Goal: Check status: Check status

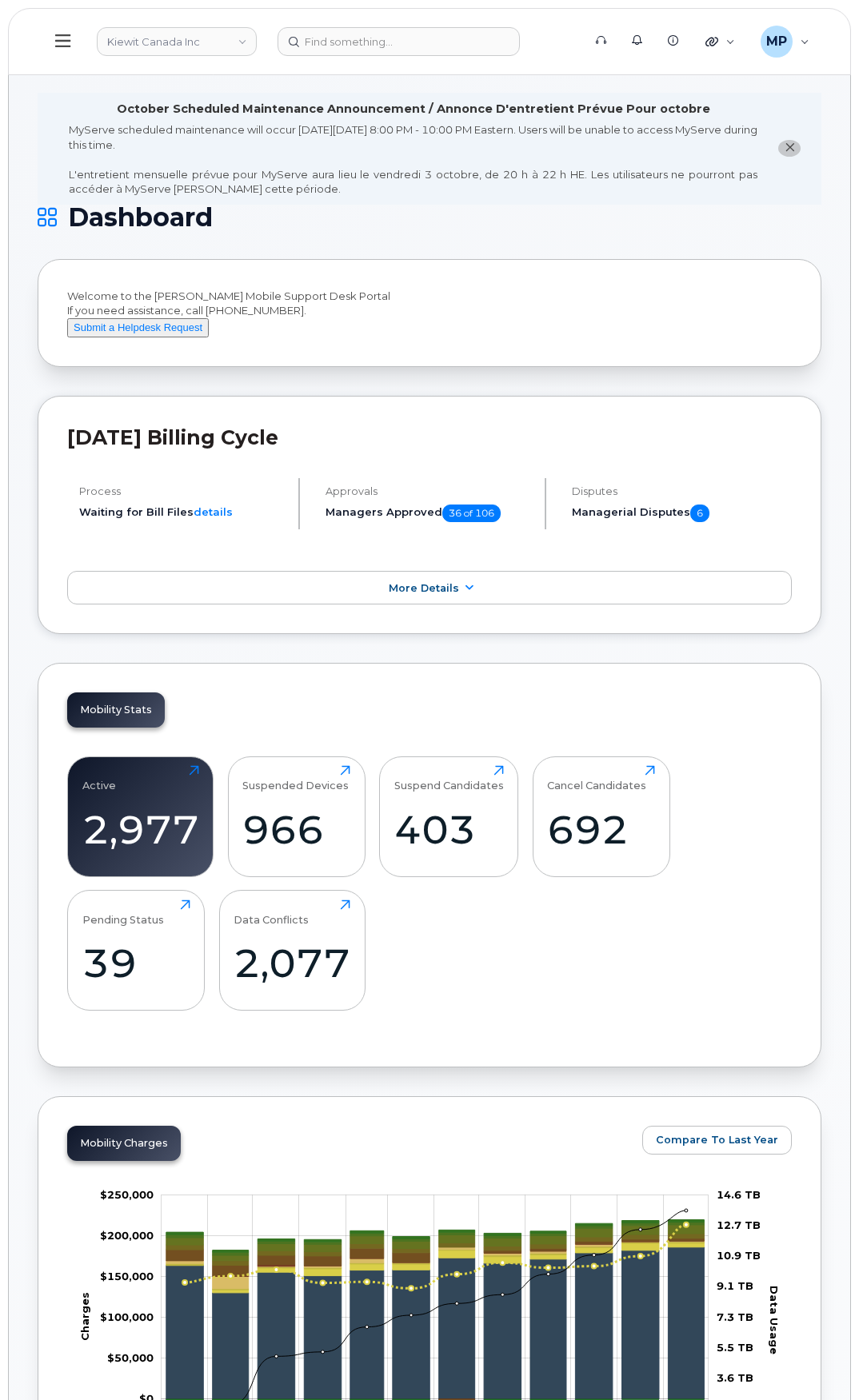
click at [66, 42] on icon at bounding box center [63, 41] width 15 height 13
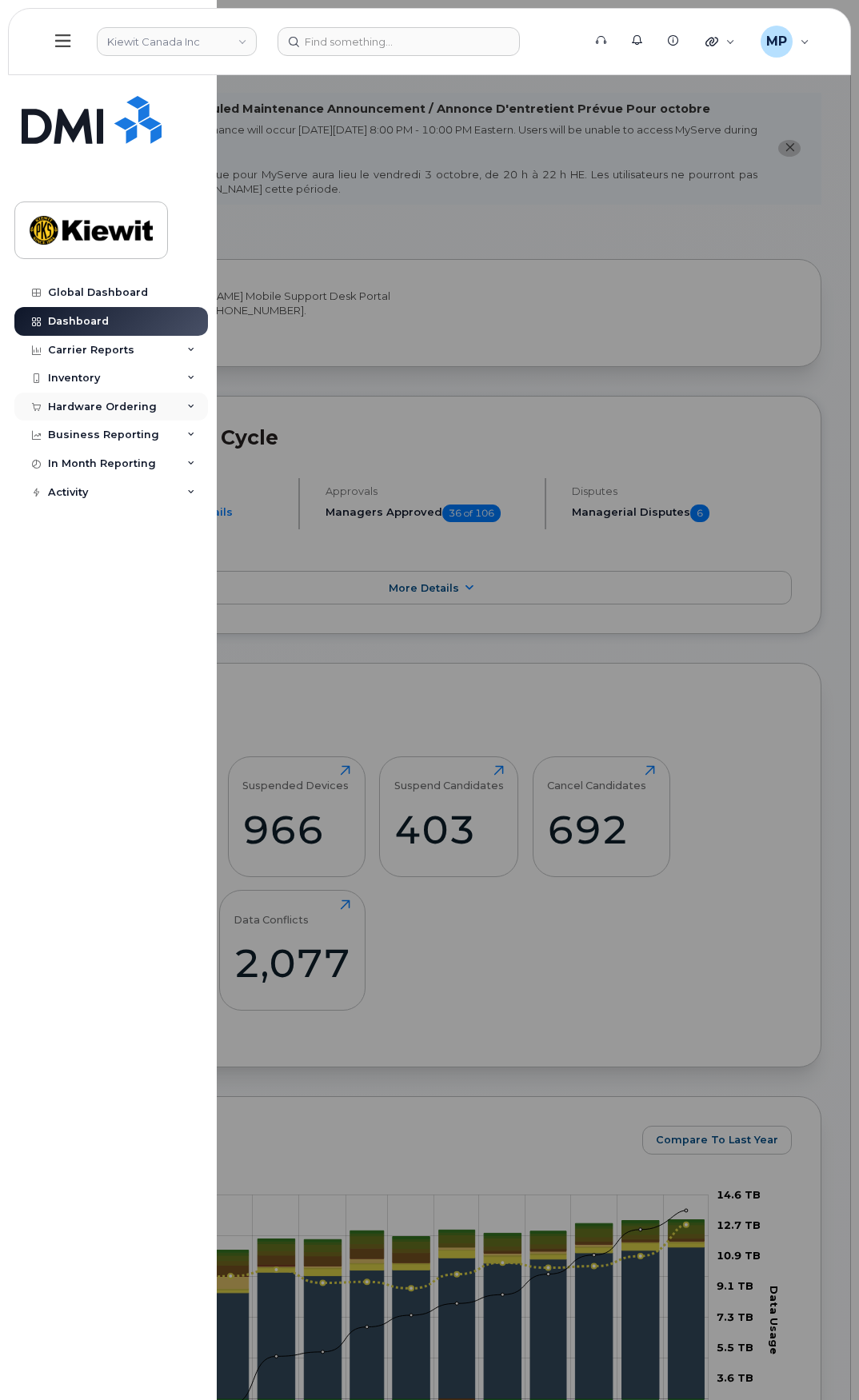
click at [140, 408] on div "Hardware Ordering" at bounding box center [102, 407] width 108 height 13
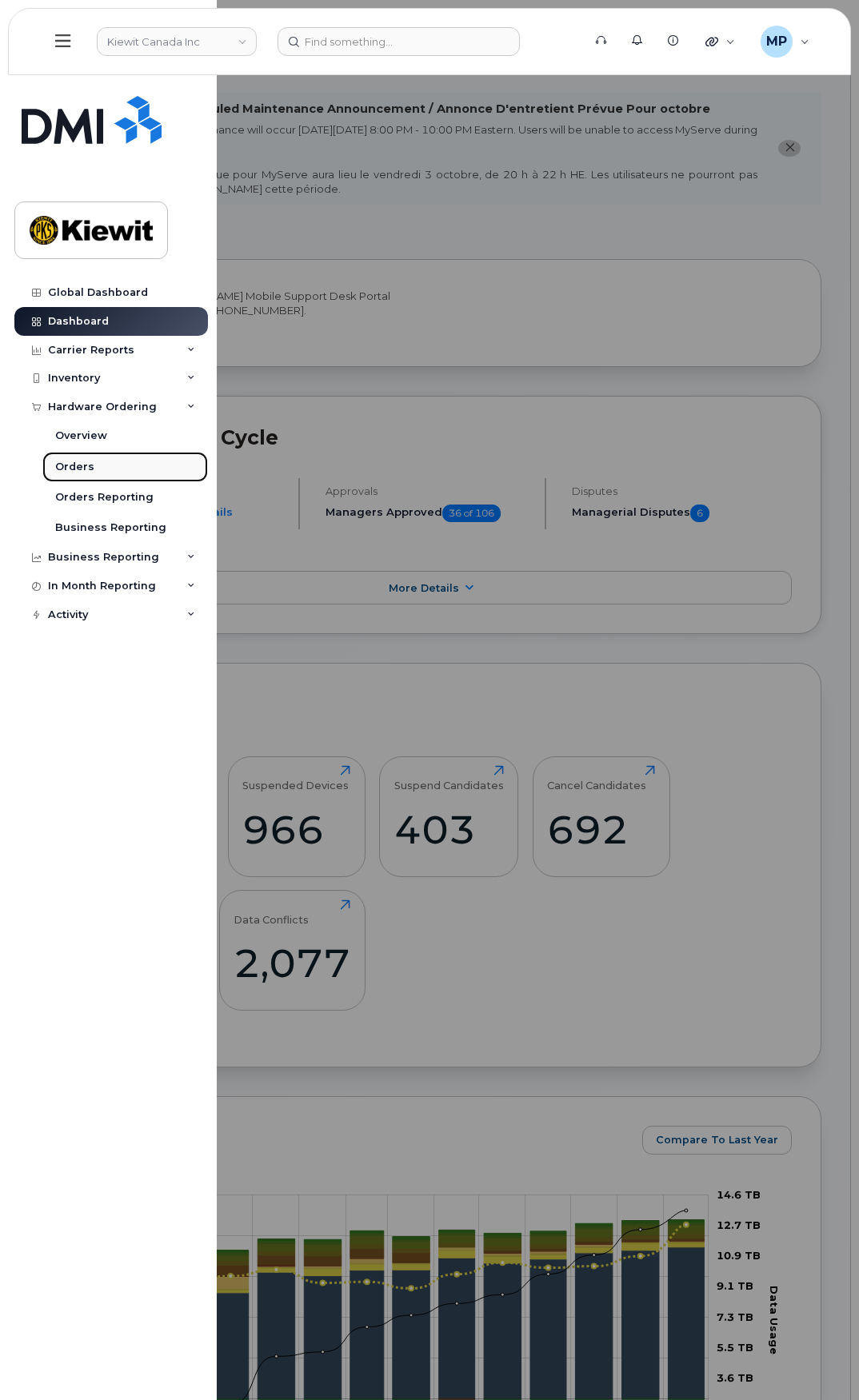
click at [95, 465] on link "Orders" at bounding box center [126, 466] width 166 height 30
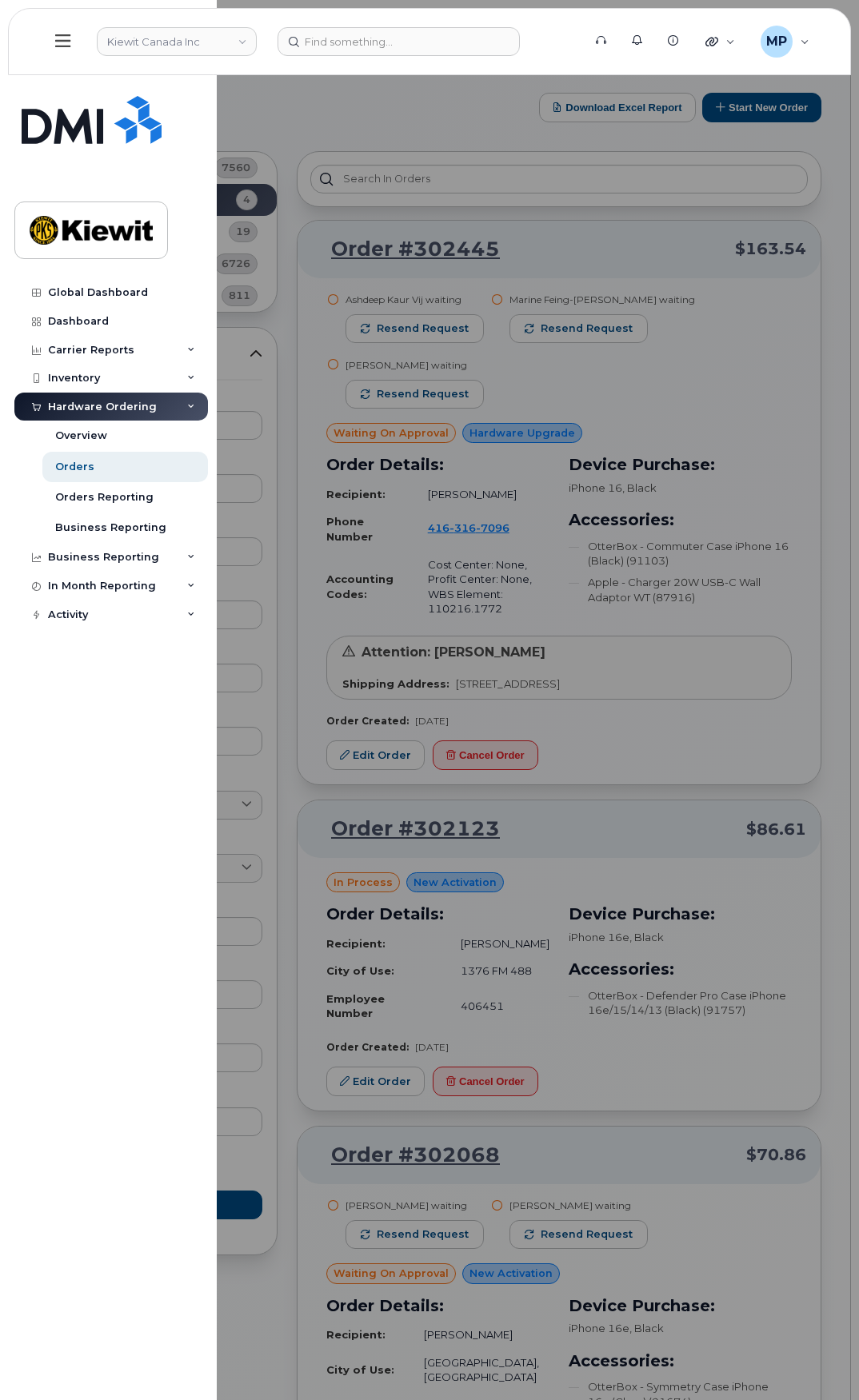
click at [298, 121] on div at bounding box center [429, 700] width 859 height 1400
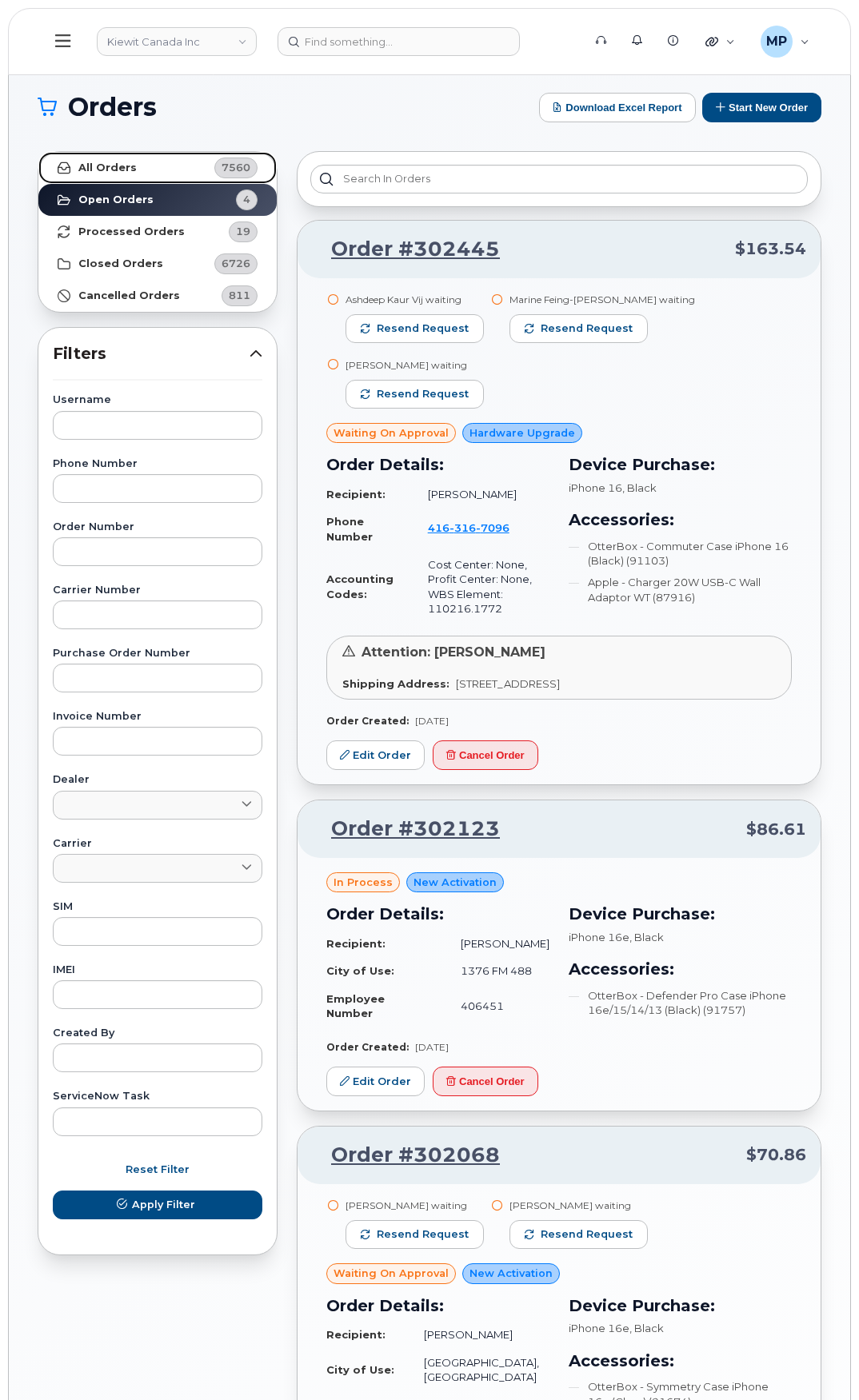
click at [128, 163] on strong "All Orders" at bounding box center [107, 168] width 58 height 13
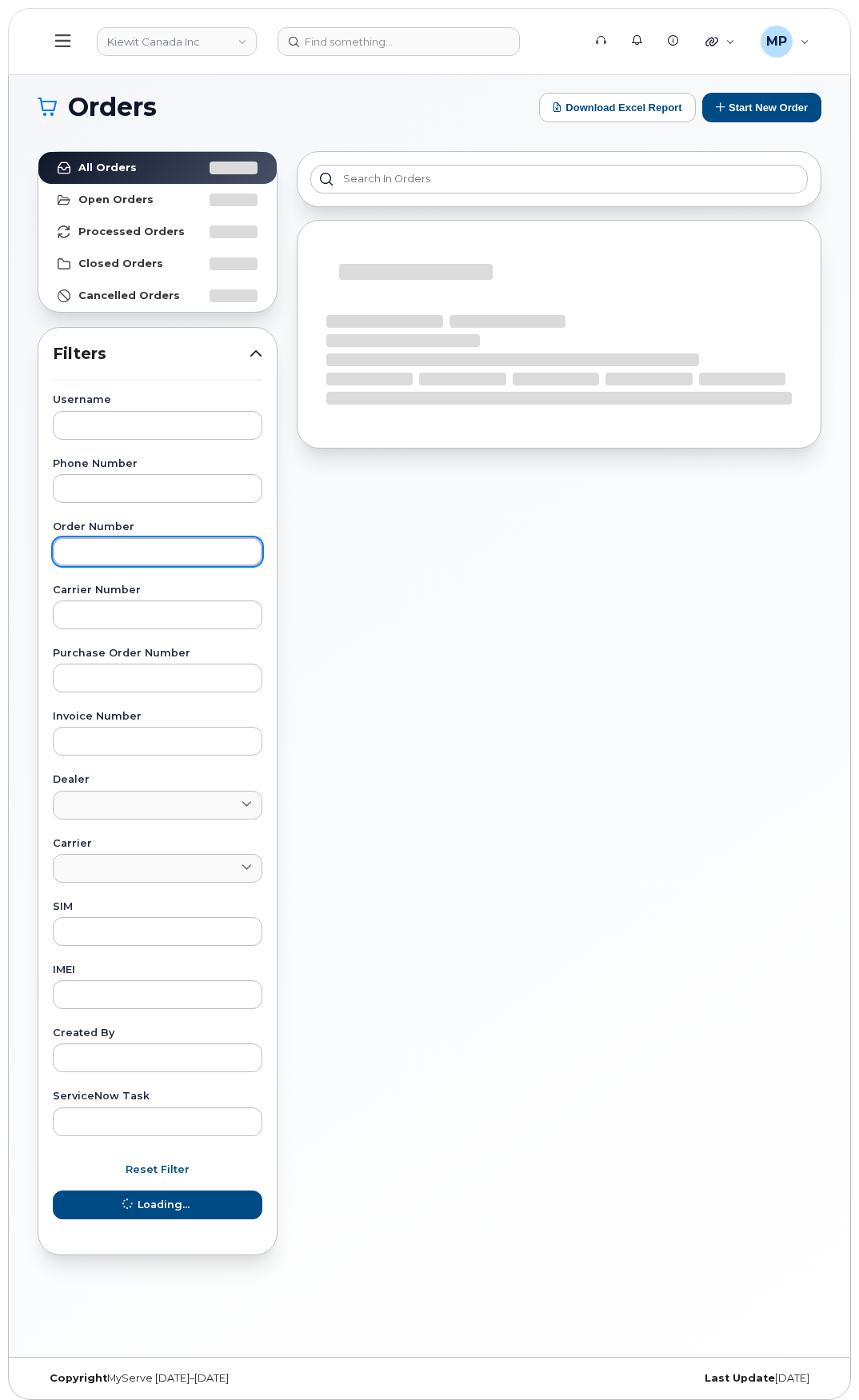
click at [154, 560] on input "text" at bounding box center [158, 552] width 210 height 29
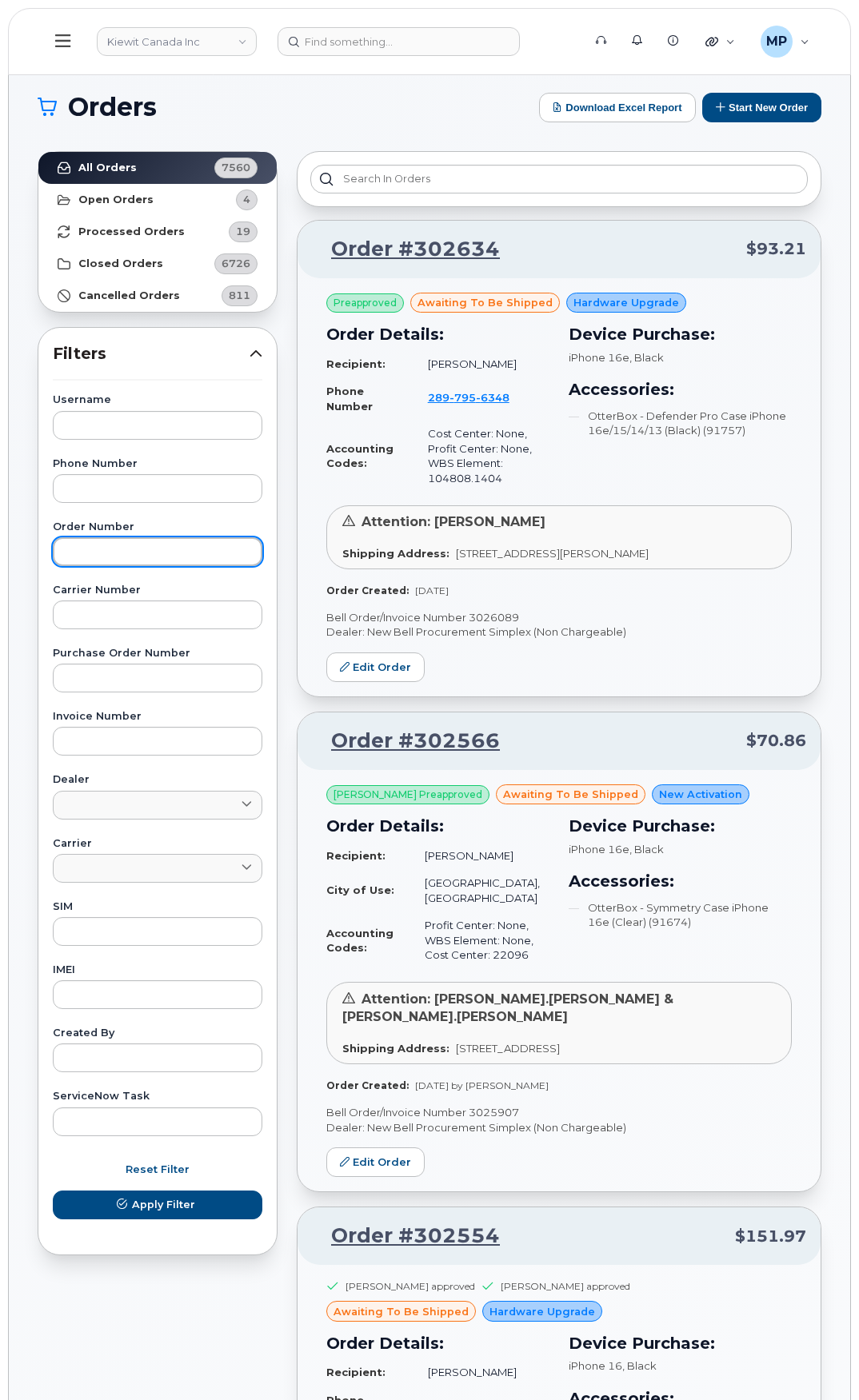
paste input "302566"
type input "302566"
click at [53, 1191] on button "Apply Filter" at bounding box center [158, 1205] width 210 height 29
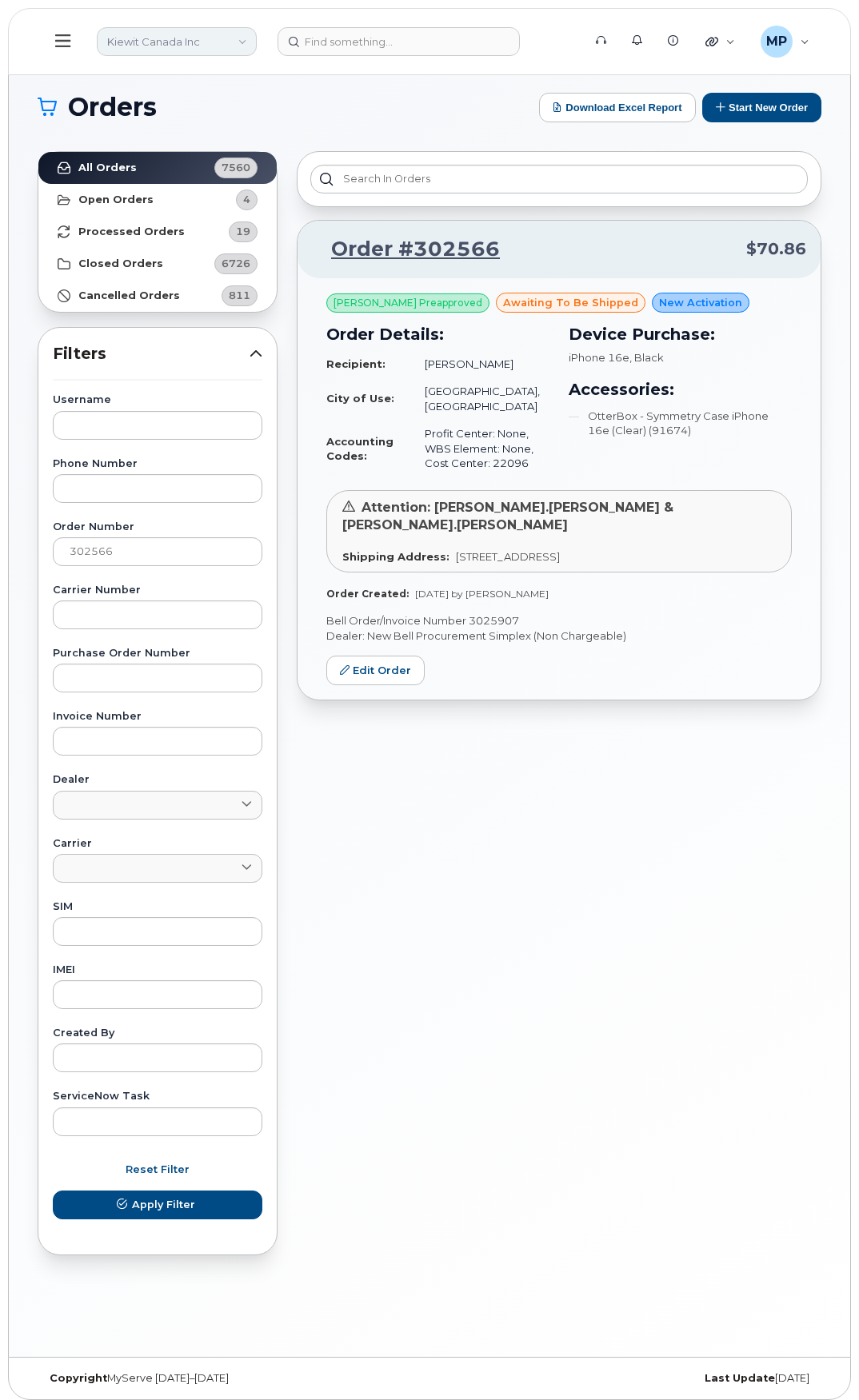
click at [180, 35] on link "Kiewit Canada Inc" at bounding box center [177, 42] width 160 height 29
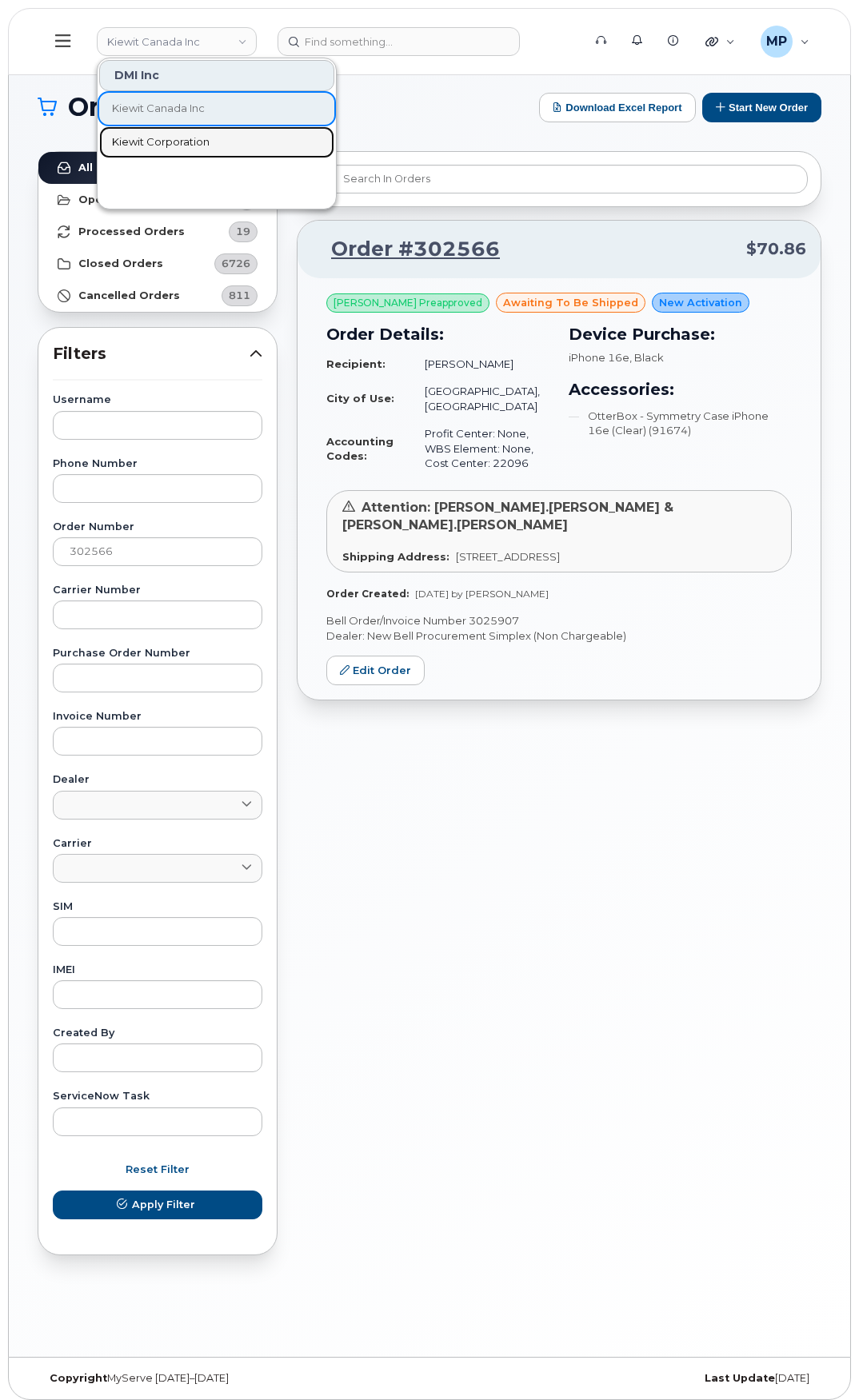
drag, startPoint x: 176, startPoint y: 140, endPoint x: 10, endPoint y: 54, distance: 187.0
click at [176, 140] on span "Kiewit Corporation" at bounding box center [160, 142] width 97 height 16
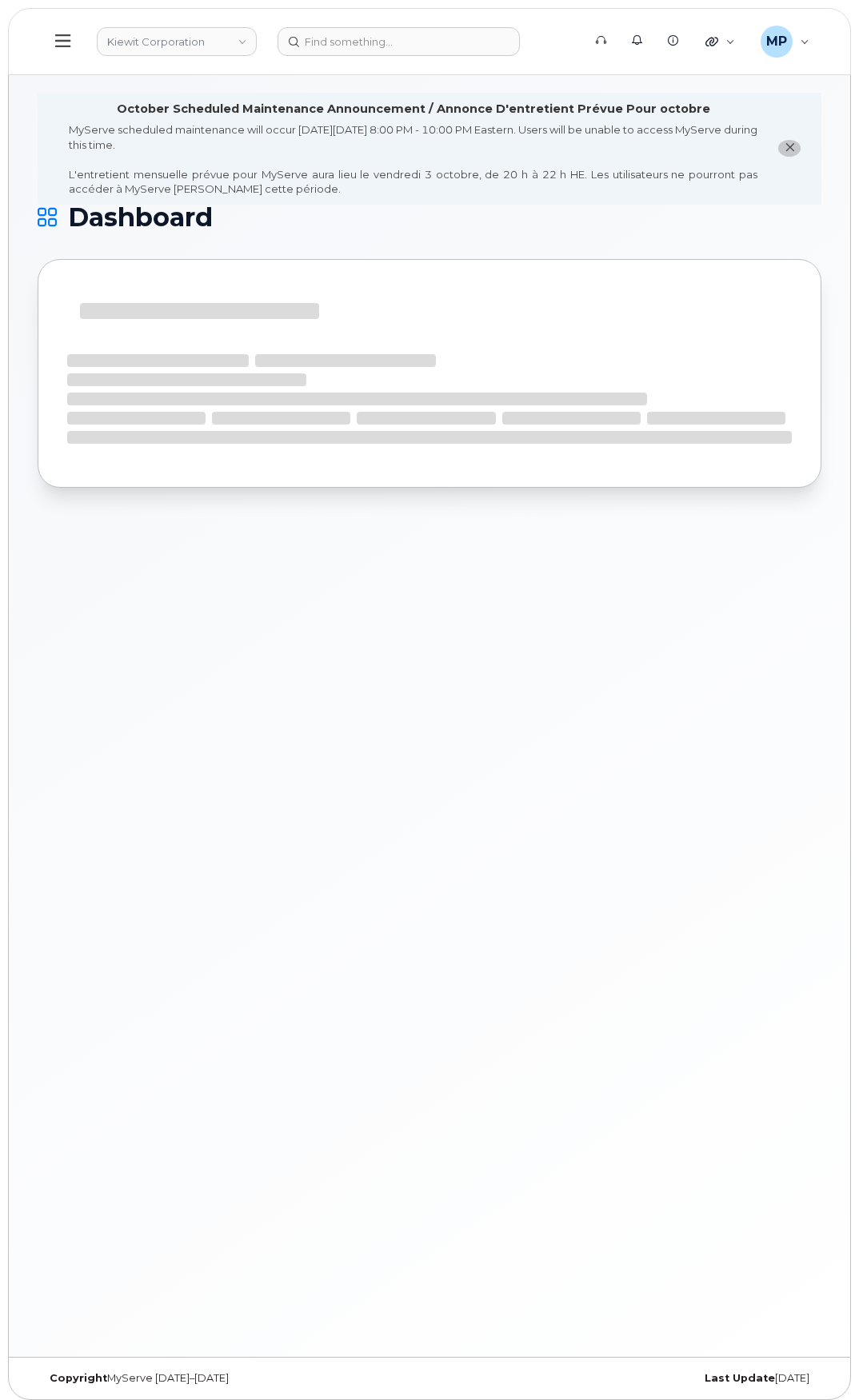
click at [65, 50] on button at bounding box center [63, 41] width 51 height 46
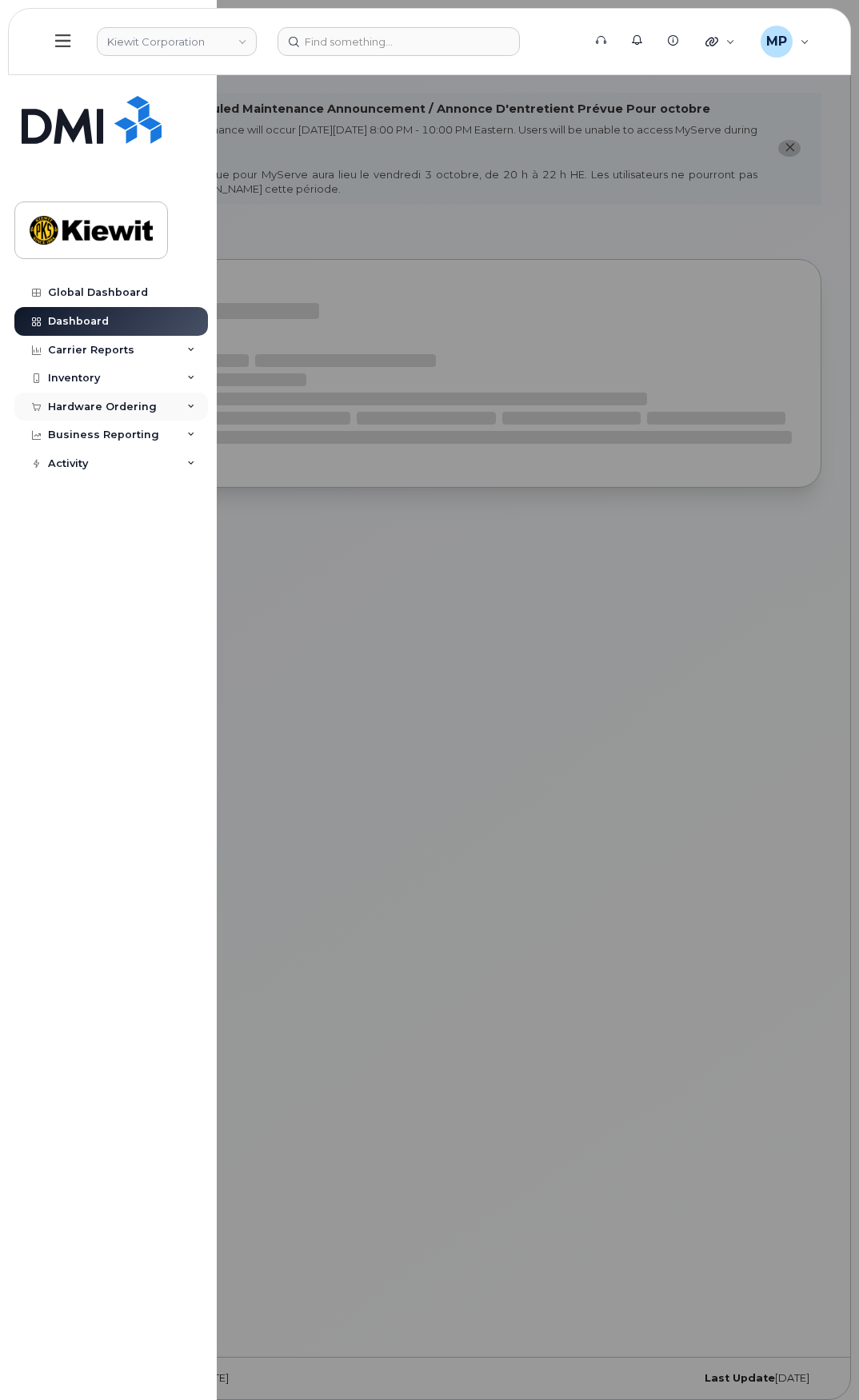
click at [103, 406] on div "Hardware Ordering" at bounding box center [102, 407] width 108 height 13
click at [90, 467] on div "Orders" at bounding box center [75, 467] width 39 height 15
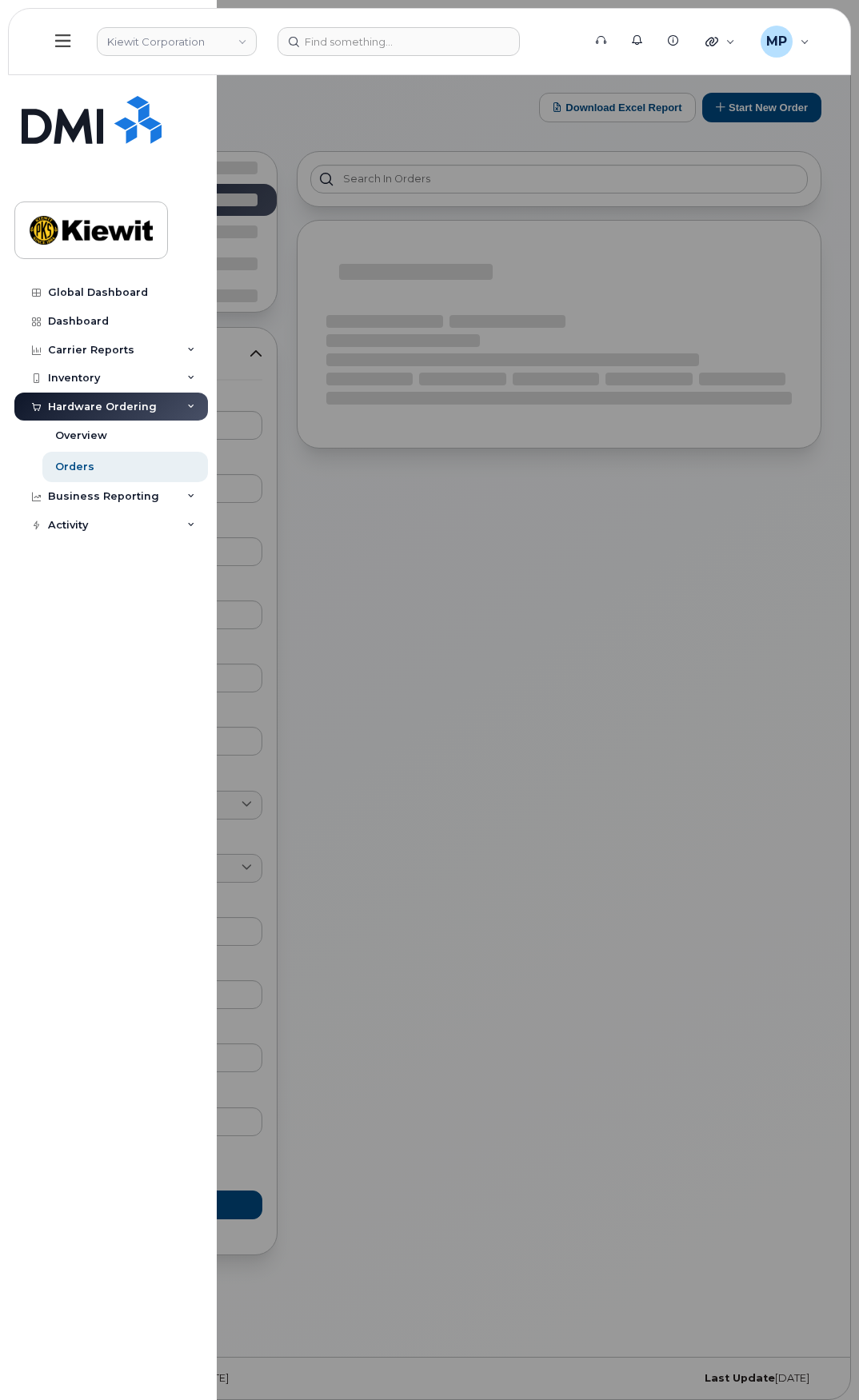
click at [274, 131] on div at bounding box center [429, 700] width 859 height 1400
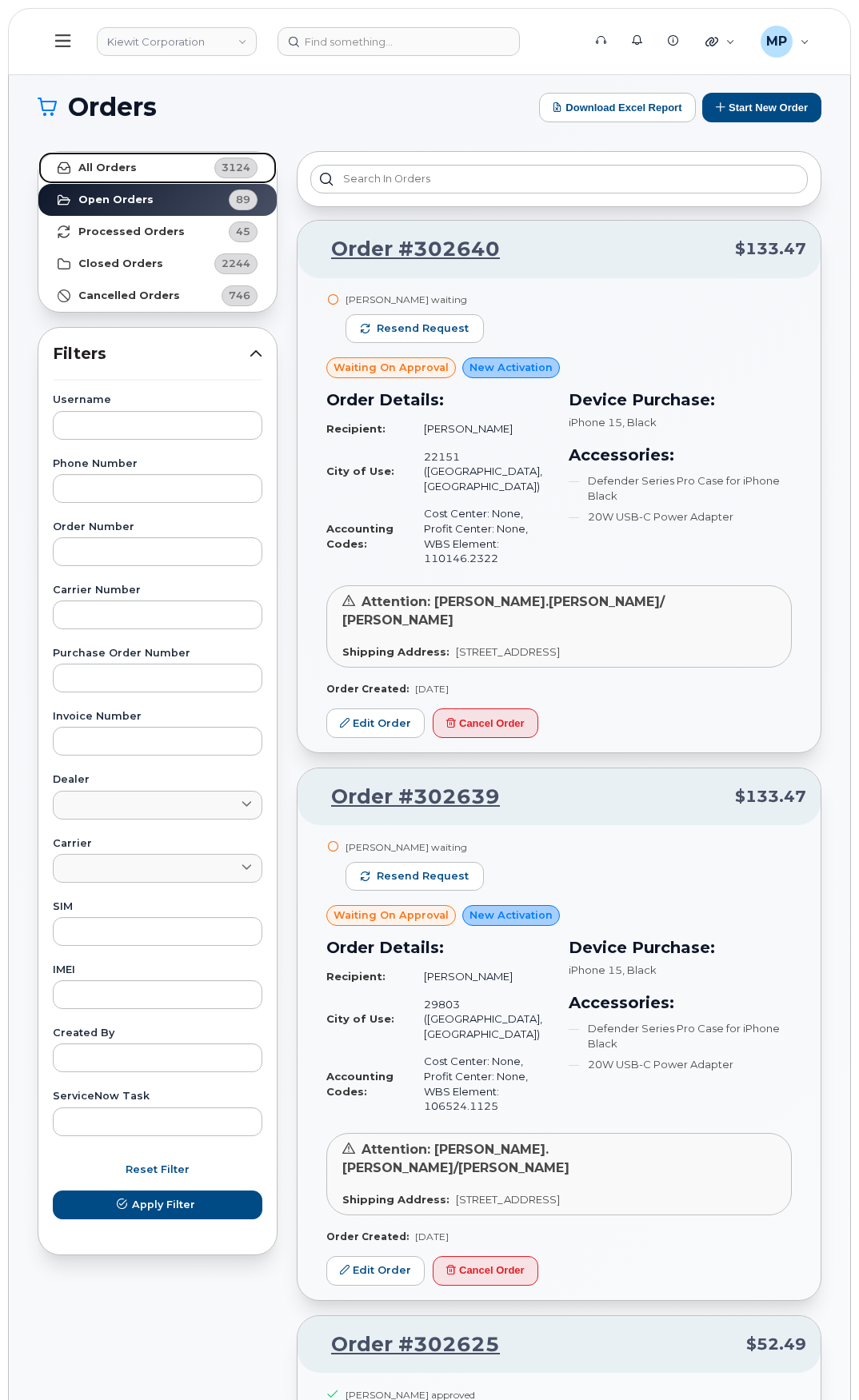
click at [148, 167] on link "All Orders 3124" at bounding box center [158, 168] width 239 height 32
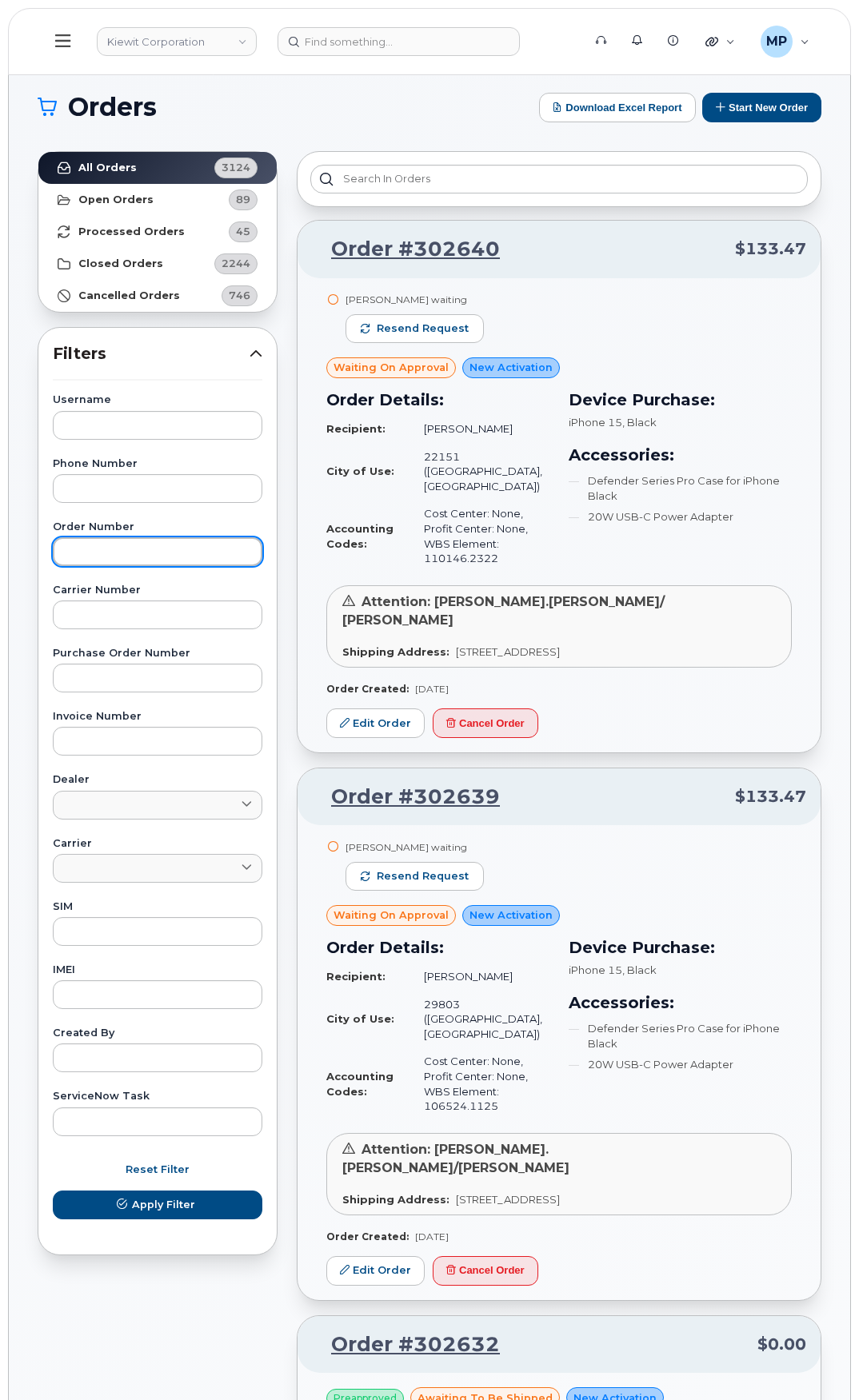
click at [123, 543] on input "text" at bounding box center [158, 552] width 210 height 29
paste input "302565"
click at [53, 1191] on button "Apply Filter" at bounding box center [158, 1205] width 210 height 29
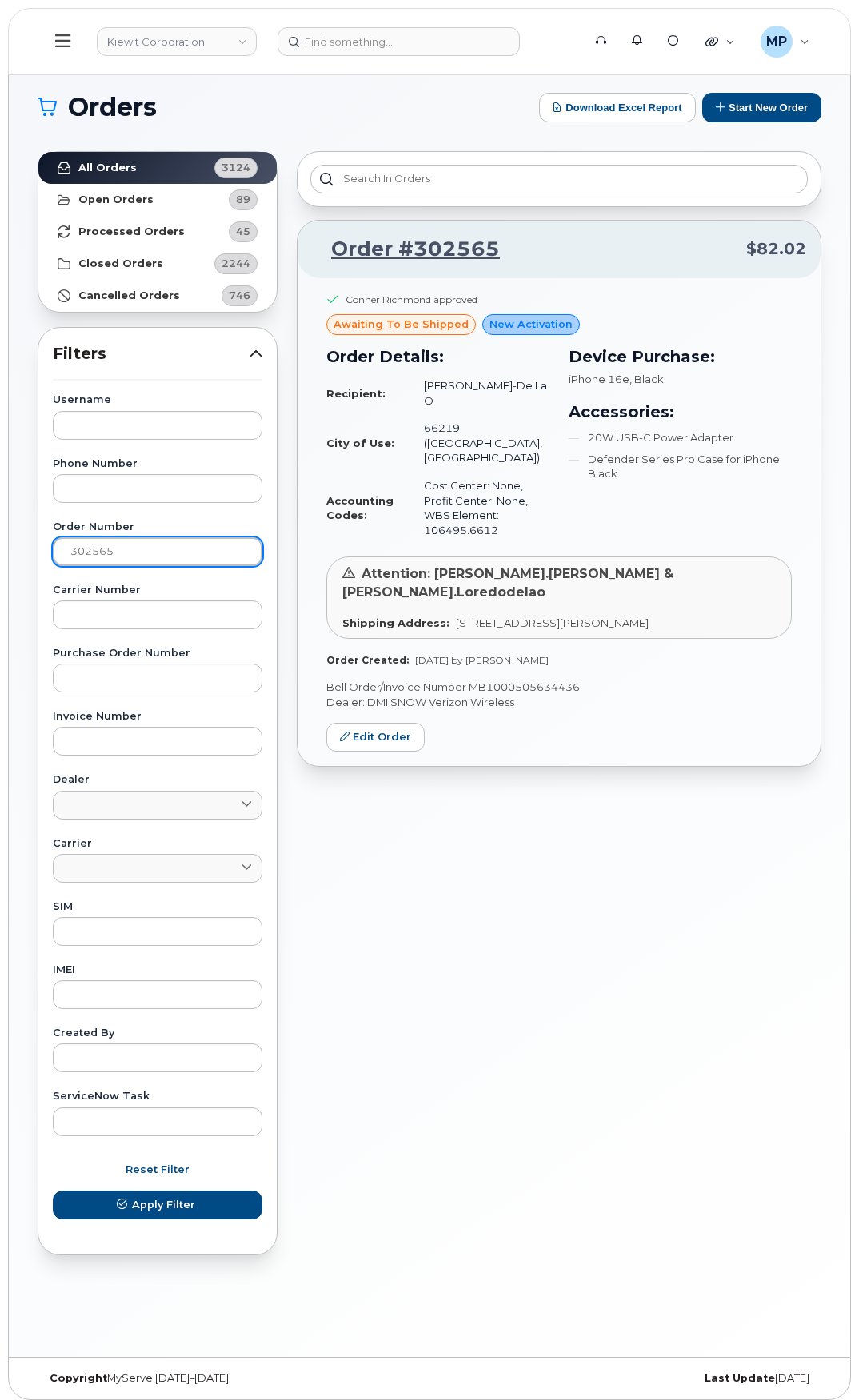
drag, startPoint x: 123, startPoint y: 556, endPoint x: -23, endPoint y: 552, distance: 146.1
click at [0, 552] on html "Kiewit Corporation Support Alerts Knowledge Base Quicklinks Suspend / Cancel De…" at bounding box center [429, 703] width 859 height 1407
paste input "1"
click at [53, 1191] on button "Apply Filter" at bounding box center [158, 1205] width 210 height 29
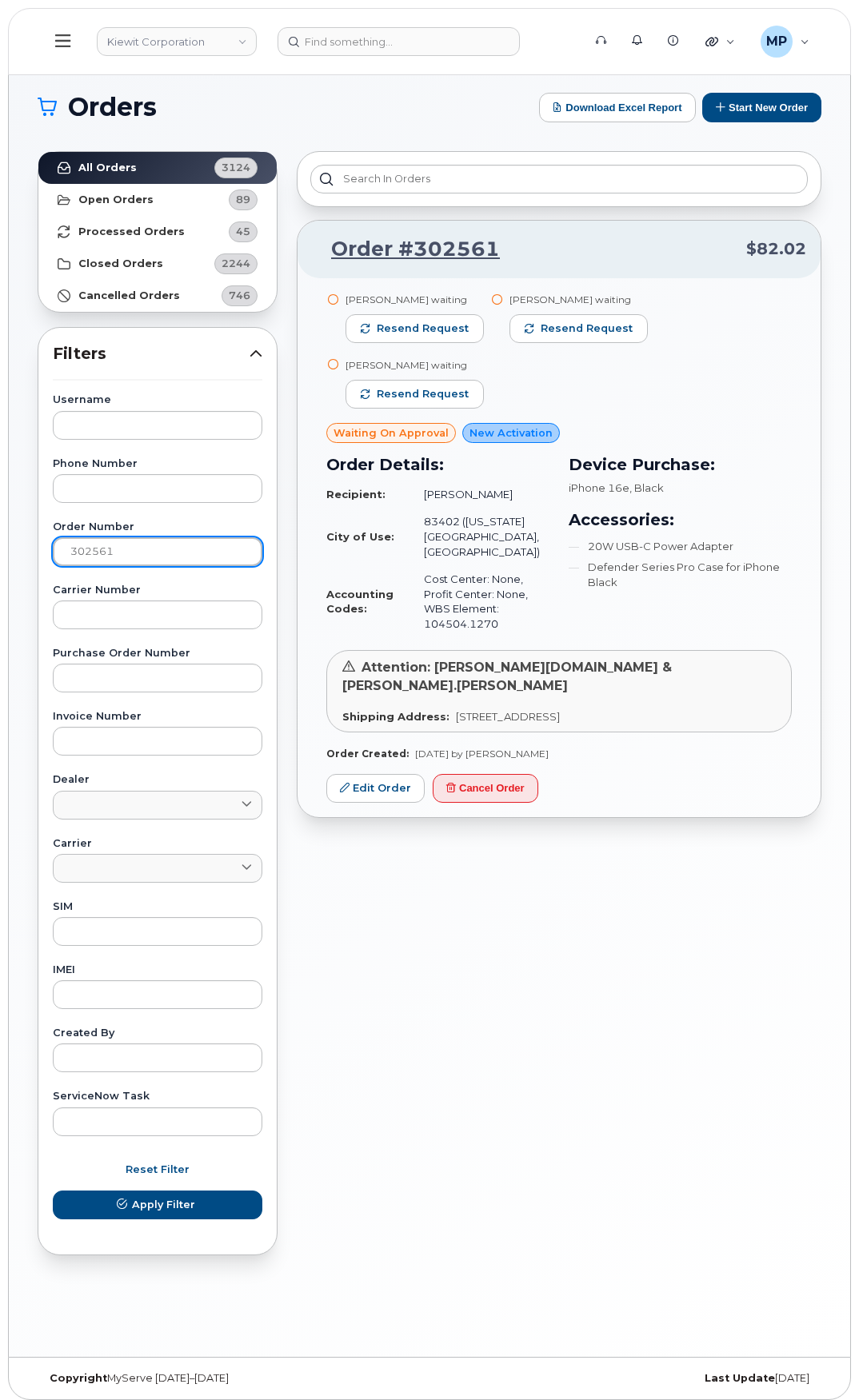
drag, startPoint x: 107, startPoint y: 549, endPoint x: 15, endPoint y: 537, distance: 92.8
click at [15, 537] on div "Orders Download Excel Report Start New Order All Orders 3124 Open Orders 89 Pro…" at bounding box center [429, 710] width 841 height 1293
paste input "42"
drag, startPoint x: 126, startPoint y: 550, endPoint x: 35, endPoint y: 556, distance: 91.2
click at [39, 557] on div "Username Phone Number Order Number 3025421 Carrier Number Purchase Order Number…" at bounding box center [158, 765] width 248 height 741
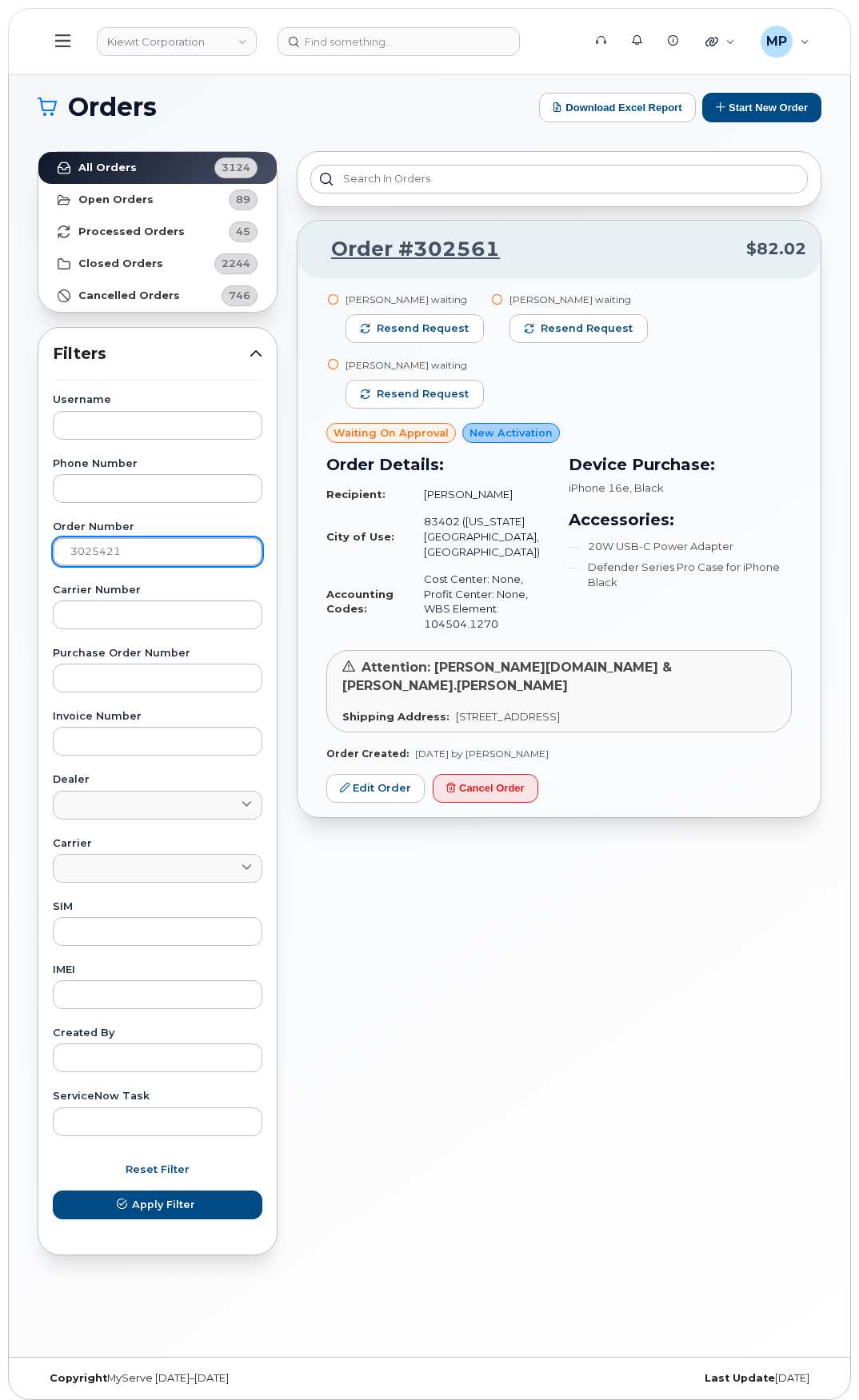
paste input "text"
click at [53, 1191] on button "Apply Filter" at bounding box center [158, 1205] width 210 height 29
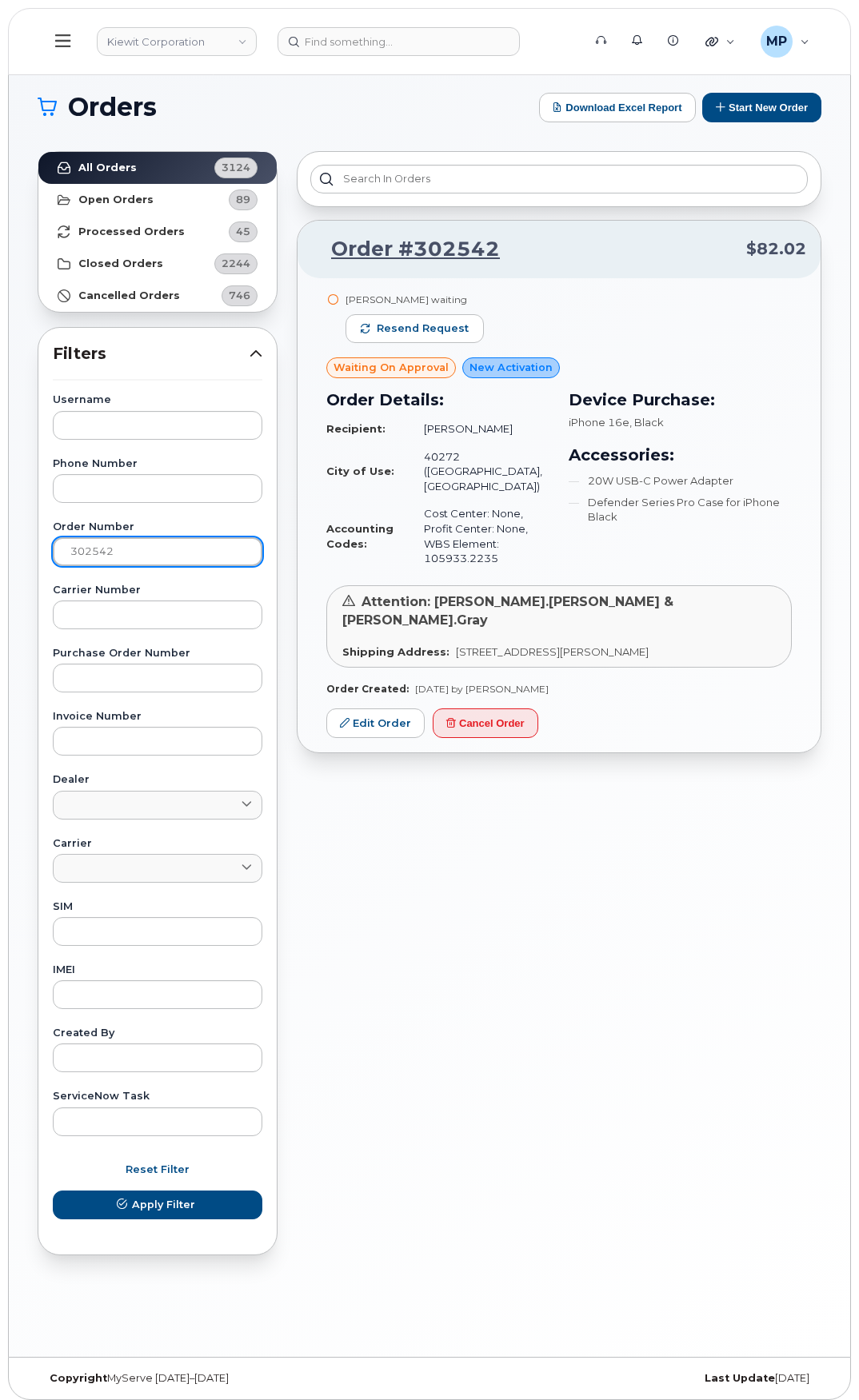
drag, startPoint x: 136, startPoint y: 552, endPoint x: -61, endPoint y: 537, distance: 197.6
click at [0, 537] on html "Kiewit Corporation Support Alerts Knowledge Base Quicklinks Suspend / Cancel De…" at bounding box center [429, 703] width 859 height 1407
paste input "608"
click at [179, 542] on input "302608" at bounding box center [158, 552] width 210 height 29
click at [53, 1191] on button "Apply Filter" at bounding box center [158, 1205] width 210 height 29
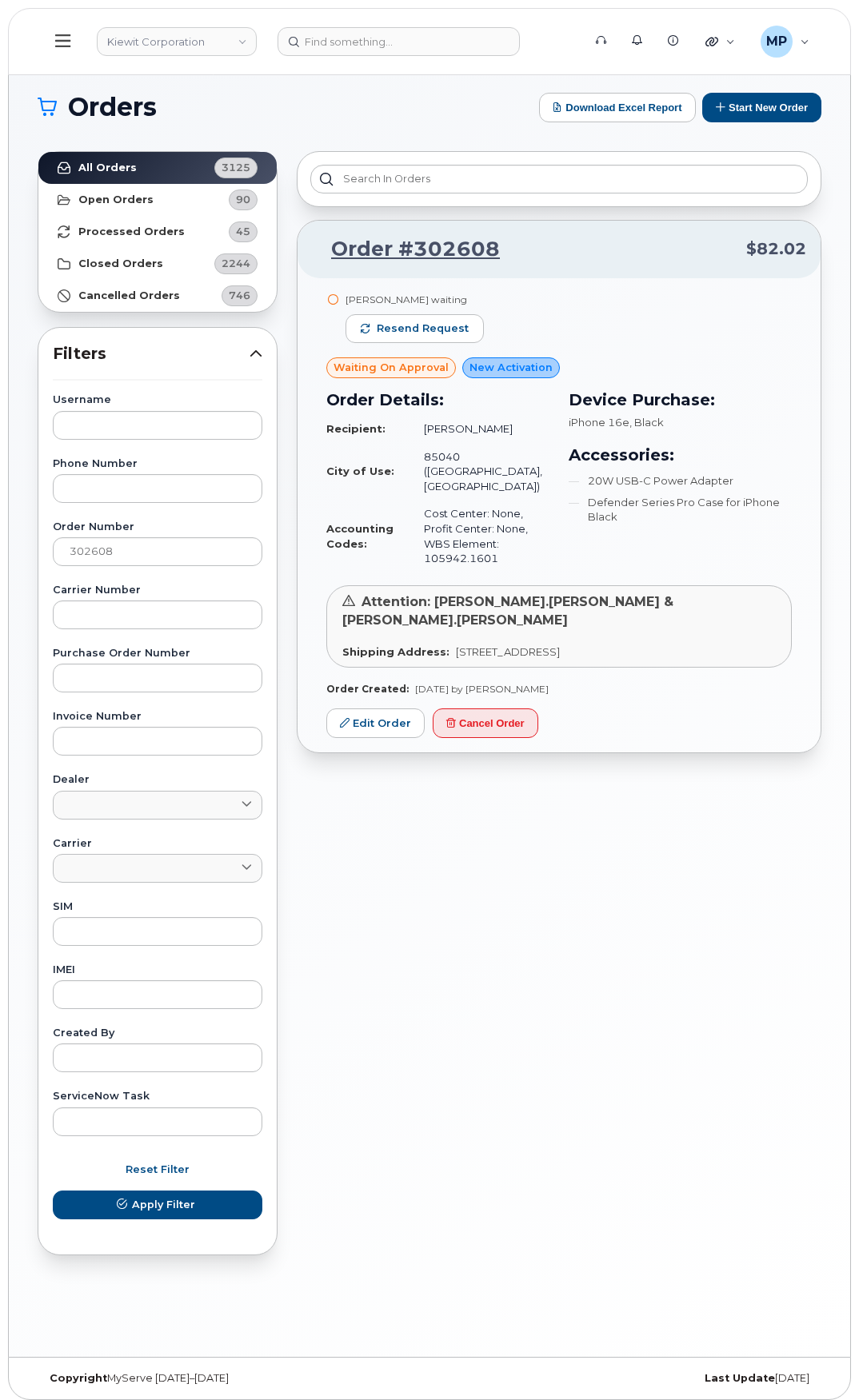
drag, startPoint x: 534, startPoint y: 862, endPoint x: 524, endPoint y: 858, distance: 10.8
click at [534, 862] on div "Order #302608 $82.02 Taylor Comer waiting Resend request Waiting On Approval Ne…" at bounding box center [558, 702] width 544 height 1123
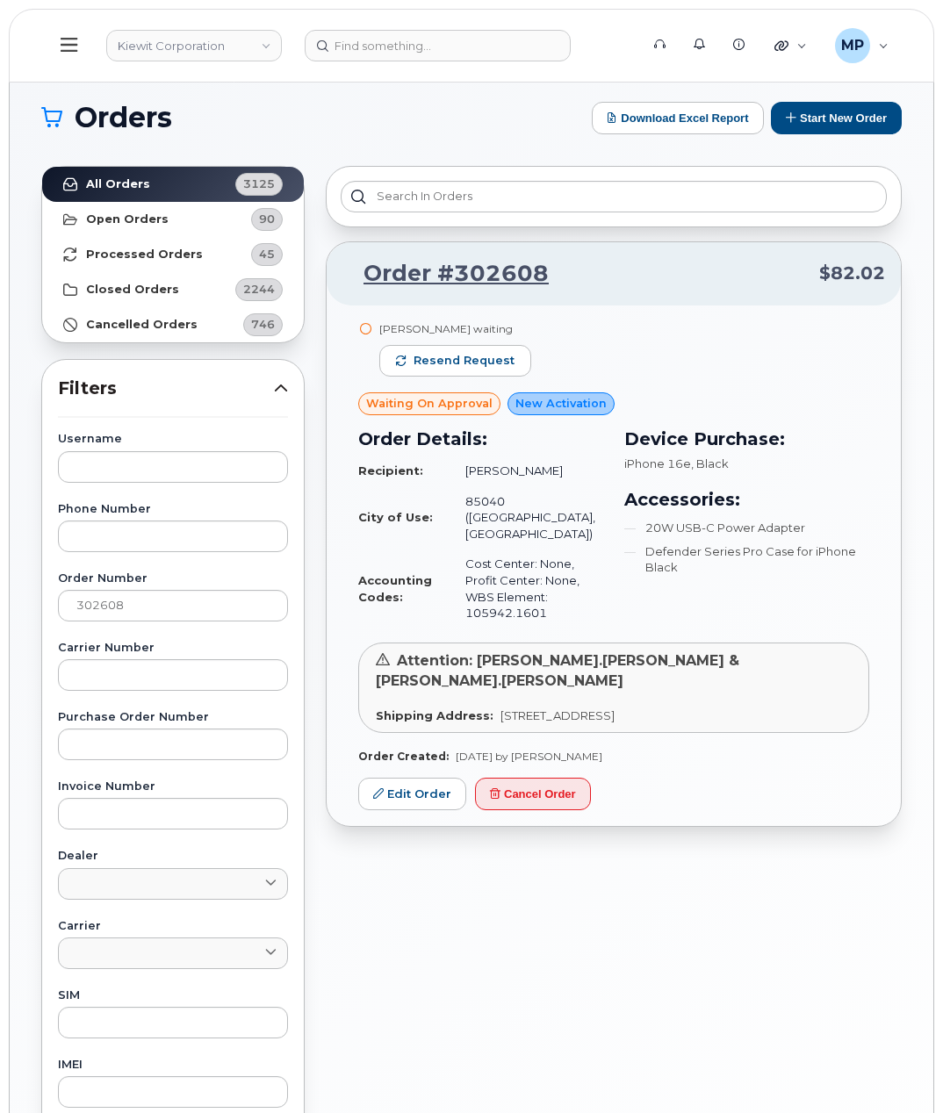
click at [695, 829] on div "Order #302608 $82.02 Taylor Comer waiting Resend request Waiting On Approval Ne…" at bounding box center [613, 771] width 597 height 1233
drag, startPoint x: 447, startPoint y: 323, endPoint x: 382, endPoint y: 320, distance: 65.0
click at [382, 321] on div "Taylor Comer waiting" at bounding box center [455, 328] width 152 height 15
drag, startPoint x: 143, startPoint y: 603, endPoint x: 8, endPoint y: 606, distance: 135.2
click at [23, 606] on div "Orders Download Excel Report Start New Order All Orders 3125 Open Orders 90 Pro…" at bounding box center [471, 739] width 923 height 1339
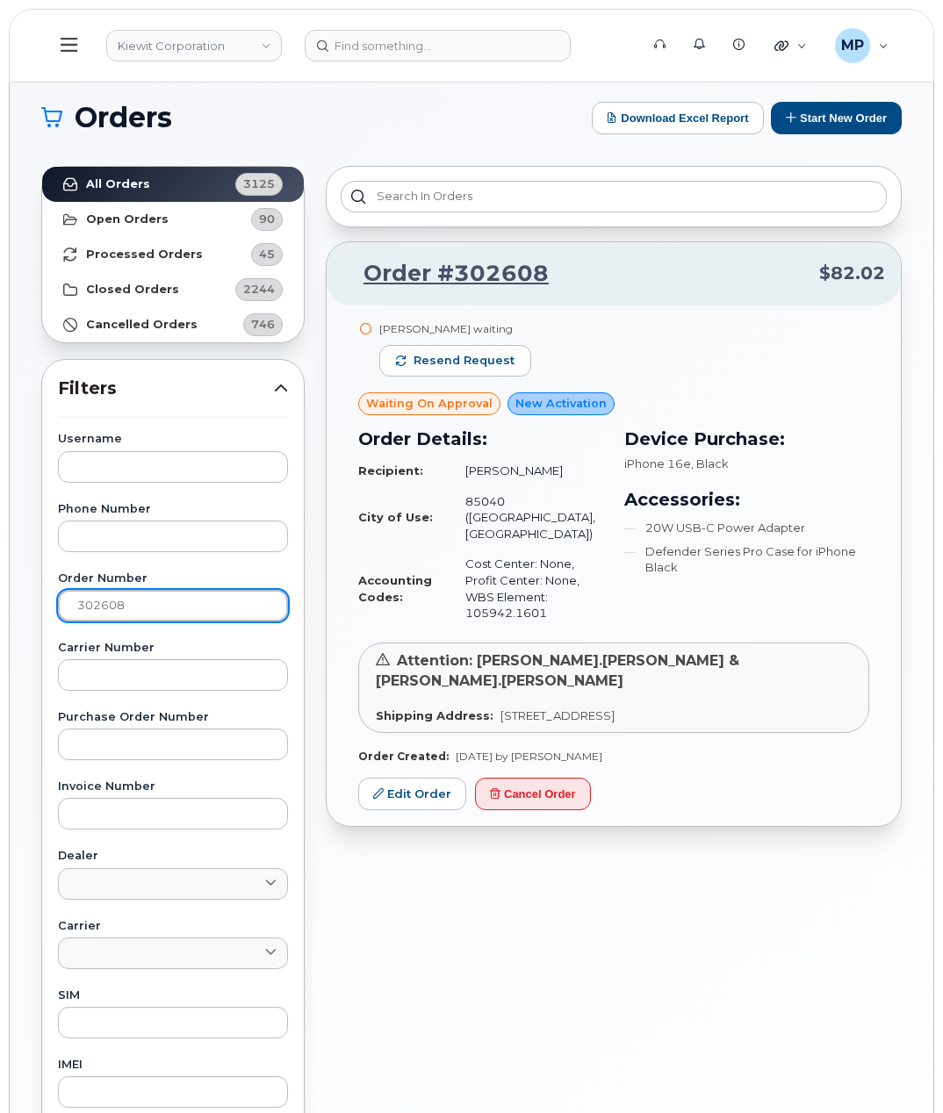
paste input "542"
type input "302542"
drag, startPoint x: 67, startPoint y: 608, endPoint x: 22, endPoint y: 606, distance: 44.8
click at [23, 606] on div "Orders Download Excel Report Start New Order All Orders 3124 Open Orders 89 Pro…" at bounding box center [471, 739] width 923 height 1339
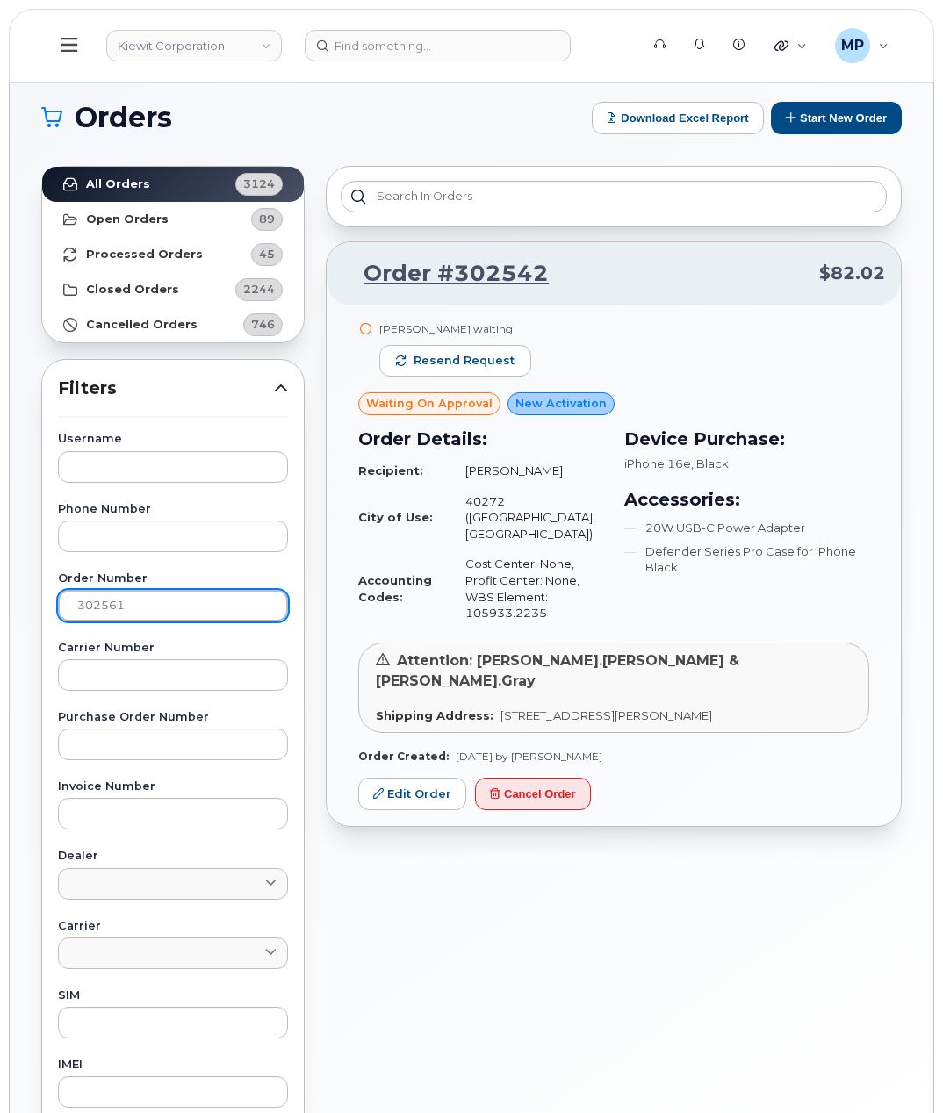
type input "302561"
